Goal: Transaction & Acquisition: Purchase product/service

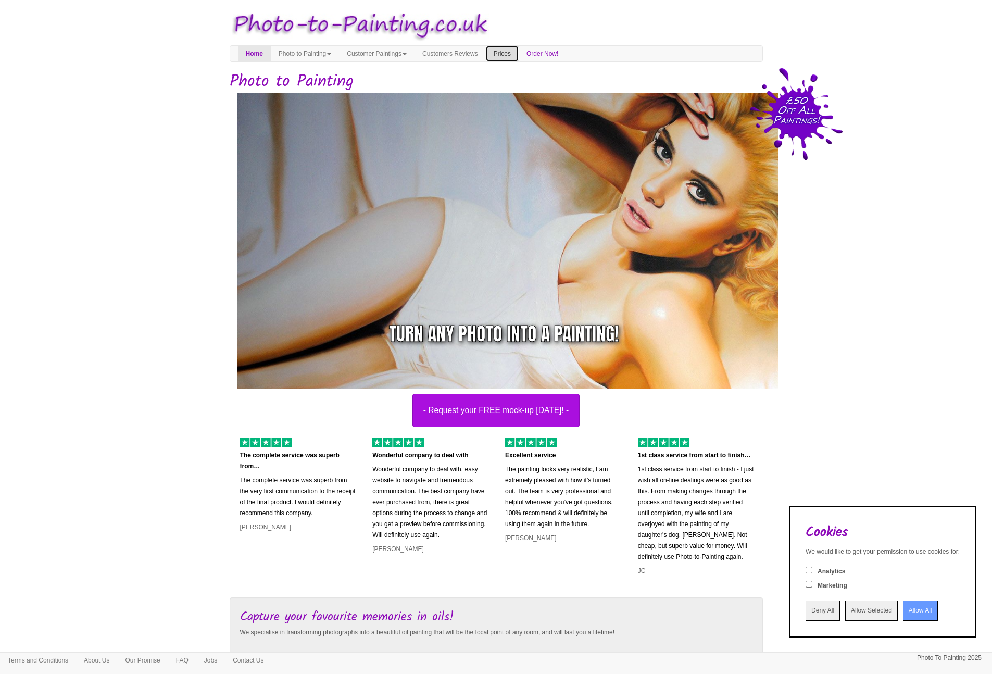
click at [519, 52] on link "Prices" at bounding box center [502, 54] width 33 height 16
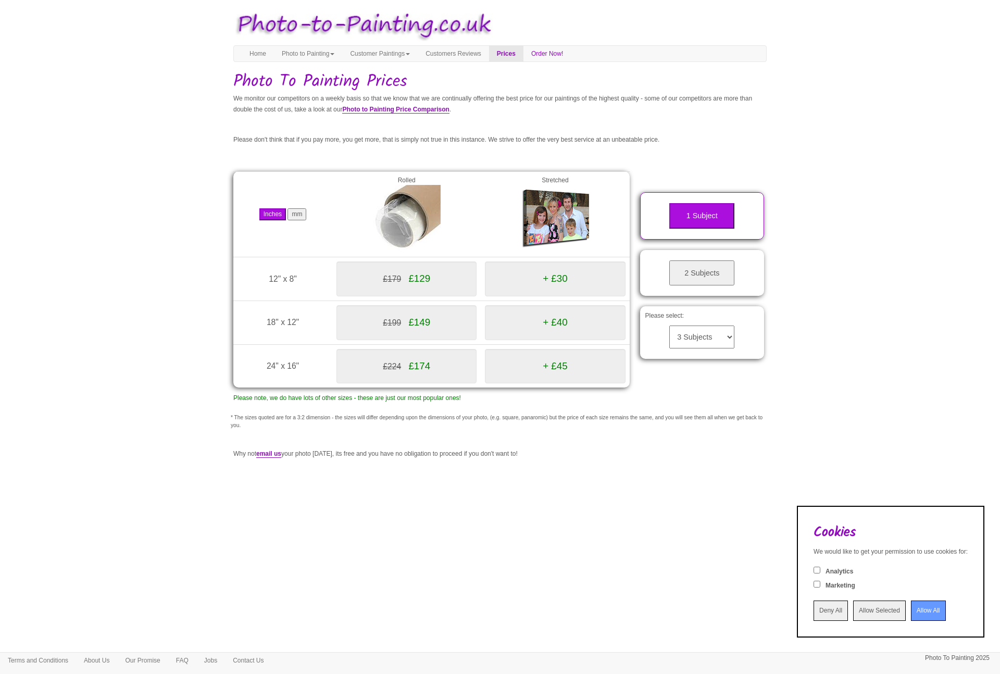
click at [716, 272] on button "2 Subjects" at bounding box center [701, 273] width 65 height 26
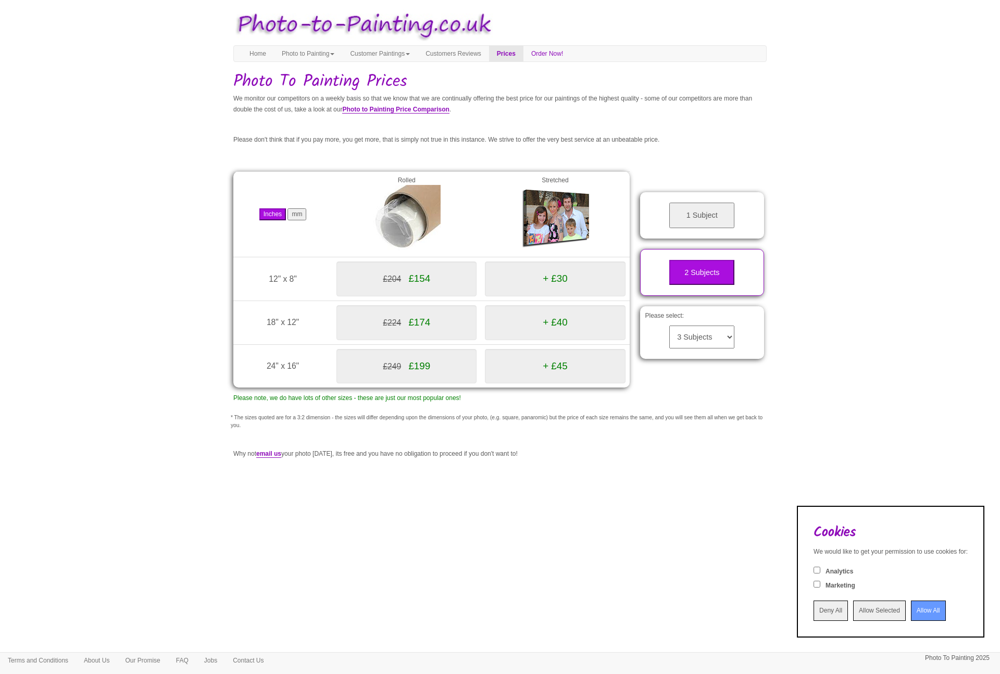
click at [556, 398] on p "Please note, we do have lots of other sizes - these are just our most popular o…" at bounding box center [431, 398] width 396 height 11
click at [637, 405] on div "Inches mm Rolled Stretched 12" x 8" (305mm x 203mm) £204 £154 + £30 18" x 12"" at bounding box center [499, 298] width 549 height 284
